Goal: Obtain resource: Obtain resource

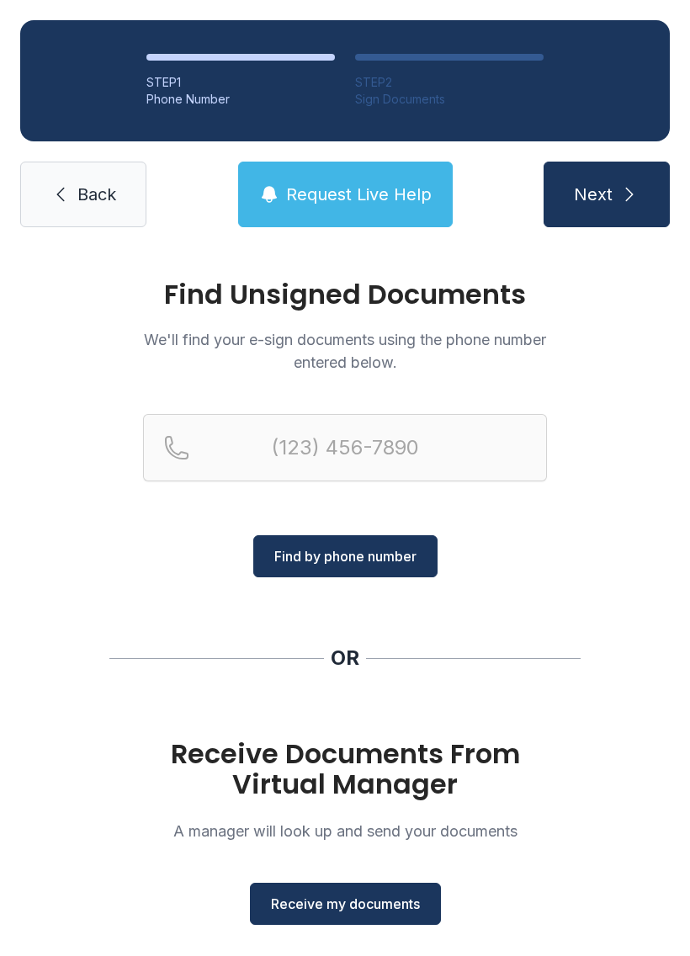
click at [336, 889] on button "Receive my documents" at bounding box center [345, 904] width 191 height 42
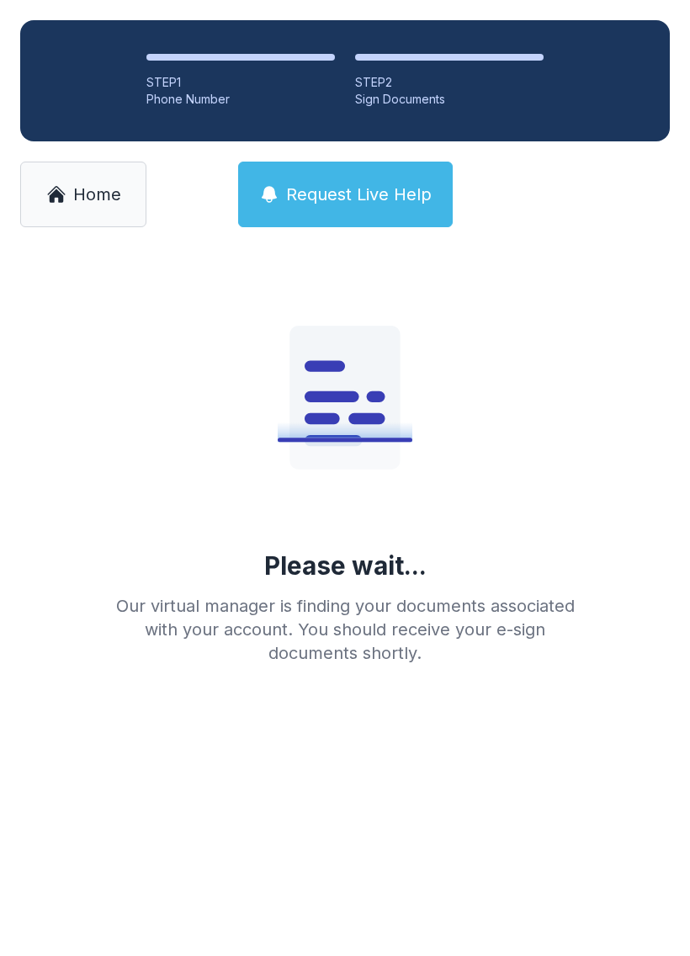
click at [104, 189] on span "Home" at bounding box center [97, 195] width 48 height 24
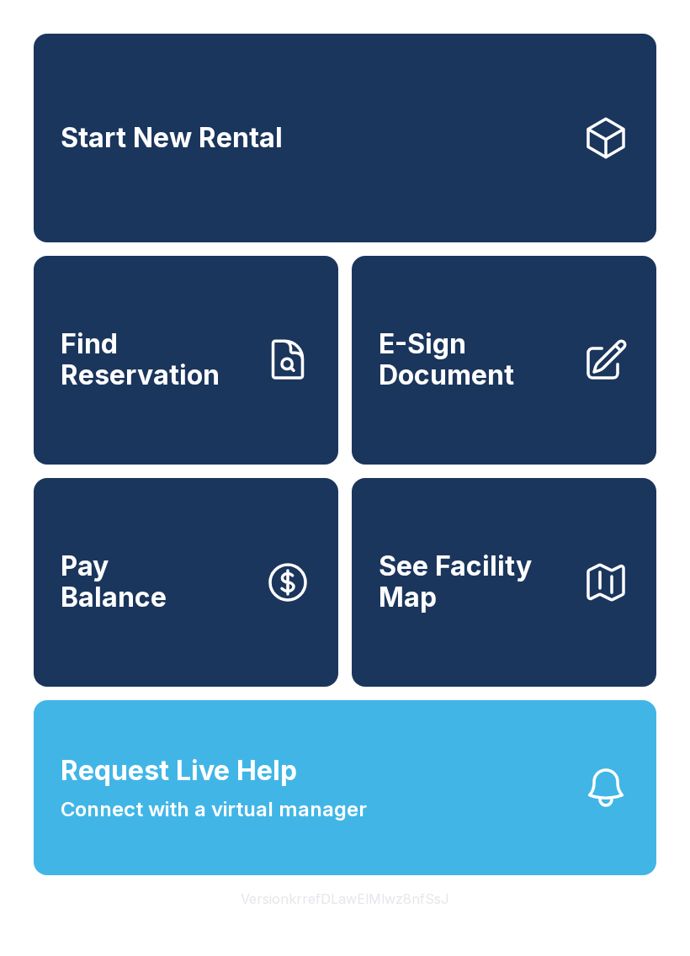
click at [103, 188] on link "Start New Rental" at bounding box center [345, 138] width 623 height 209
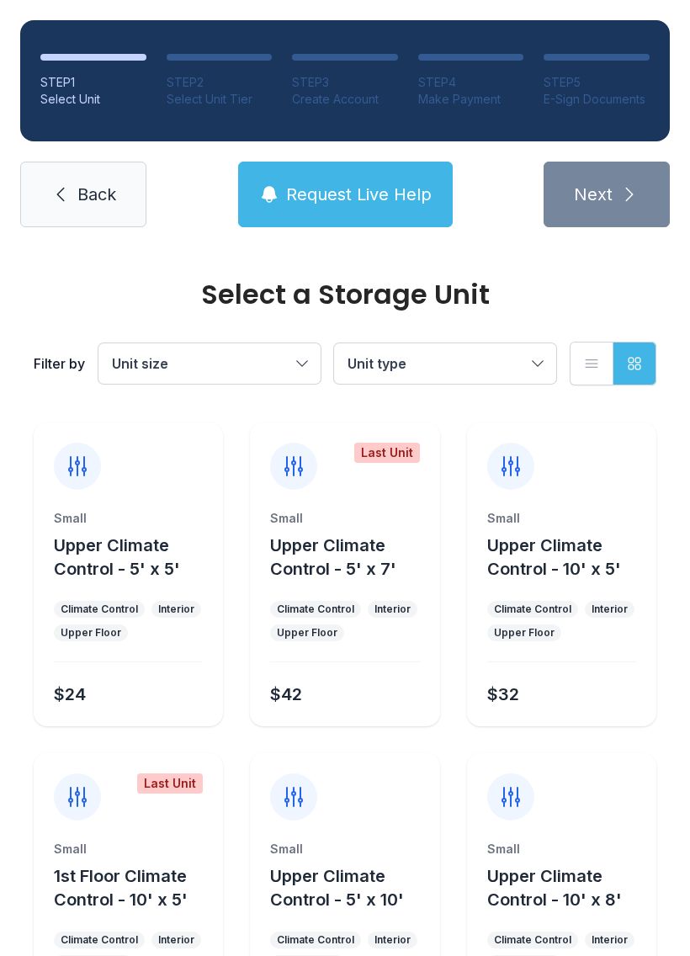
click at [114, 200] on span "Back" at bounding box center [96, 195] width 39 height 24
